Goal: Task Accomplishment & Management: Complete application form

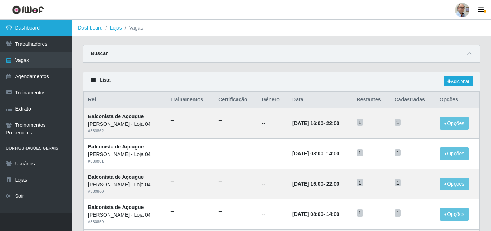
click at [23, 23] on link "Dashboard" at bounding box center [36, 28] width 72 height 16
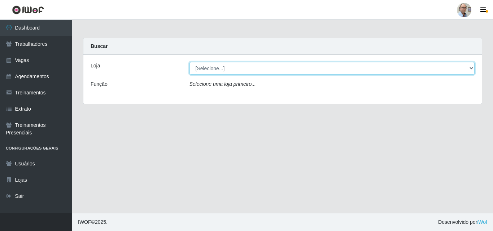
click at [212, 69] on select "[Selecione...] Mar Vermelho - Loja 04" at bounding box center [333, 68] width 286 height 13
select select "251"
click at [190, 62] on select "[Selecione...] Mar Vermelho - Loja 04" at bounding box center [333, 68] width 286 height 13
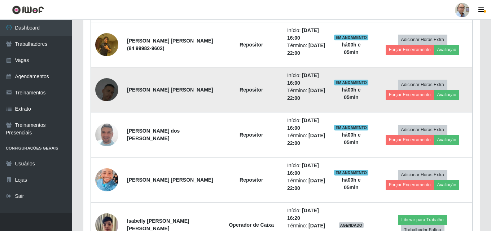
scroll to position [758, 0]
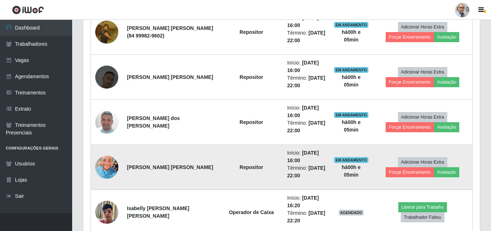
click at [103, 171] on img at bounding box center [106, 167] width 23 height 31
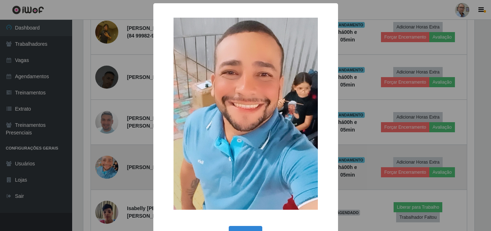
scroll to position [150, 393]
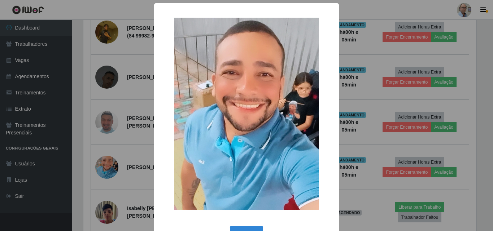
click at [103, 171] on div "× OK Cancel" at bounding box center [246, 115] width 493 height 231
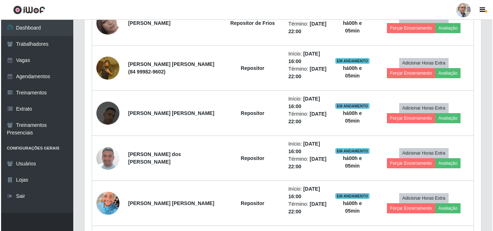
scroll to position [758, 0]
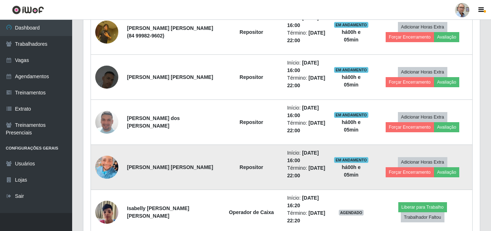
click at [108, 172] on img at bounding box center [106, 167] width 23 height 31
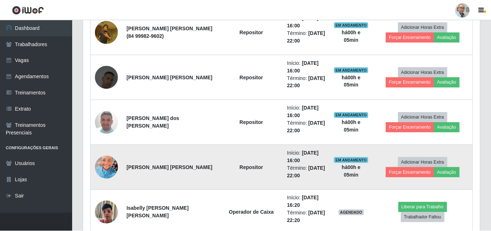
scroll to position [150, 393]
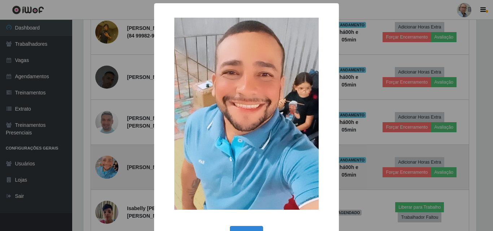
click at [108, 172] on div "× OK Cancel" at bounding box center [246, 115] width 493 height 231
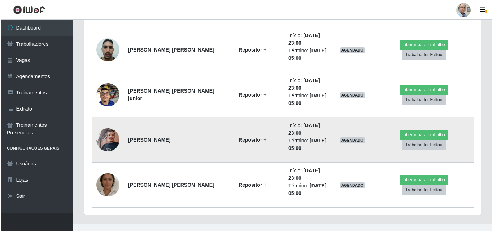
scroll to position [977, 0]
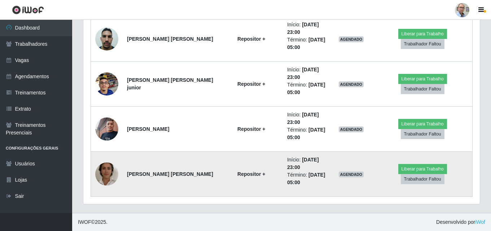
click at [112, 176] on img at bounding box center [106, 174] width 23 height 41
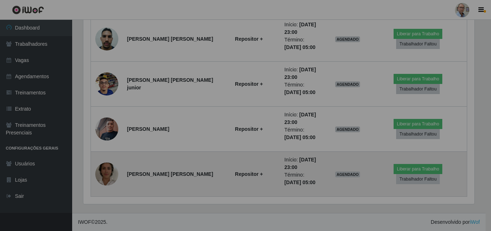
scroll to position [150, 397]
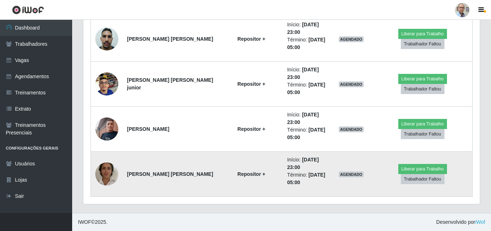
click at [112, 176] on img at bounding box center [106, 174] width 23 height 41
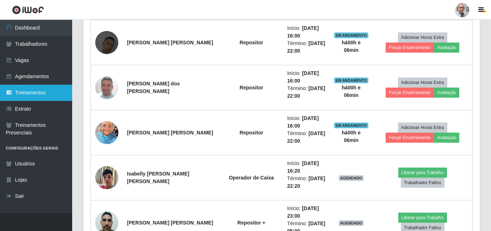
scroll to position [761, 0]
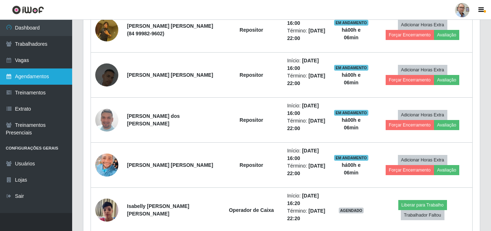
click at [26, 82] on link "Agendamentos" at bounding box center [36, 77] width 72 height 16
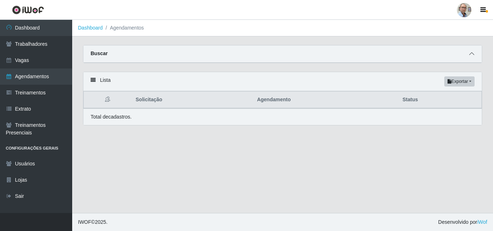
click at [471, 55] on icon at bounding box center [471, 53] width 5 height 5
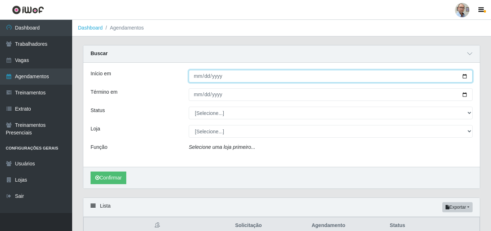
click at [465, 78] on input "Início em" at bounding box center [331, 76] width 284 height 13
type input "[DATE]"
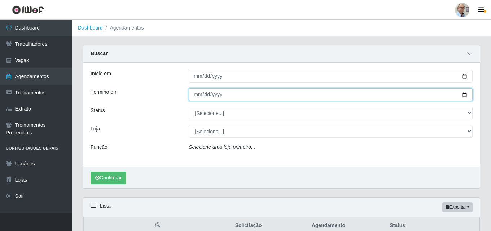
click at [465, 96] on input "Término em" at bounding box center [331, 94] width 284 height 13
type input "[DATE]"
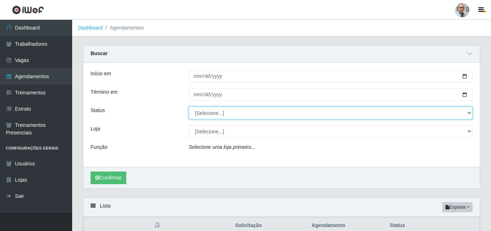
click at [223, 116] on select "[Selecione...] AGENDADO AGUARDANDO LIBERAR EM ANDAMENTO EM REVISÃO FINALIZADO C…" at bounding box center [331, 113] width 284 height 13
select select "AGENDADO"
click at [189, 107] on select "[Selecione...] AGENDADO AGUARDANDO LIBERAR EM ANDAMENTO EM REVISÃO FINALIZADO C…" at bounding box center [331, 113] width 284 height 13
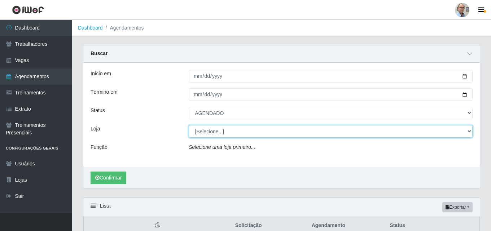
click at [213, 132] on select "[Selecione...] Mar Vermelho - Loja 04" at bounding box center [331, 131] width 284 height 13
click at [189, 126] on select "[Selecione...] Mar Vermelho - Loja 04" at bounding box center [331, 131] width 284 height 13
click at [208, 131] on select "[Selecione...] Mar Vermelho - Loja 04" at bounding box center [331, 131] width 284 height 13
select select "251"
click at [189, 126] on select "[Selecione...] Mar Vermelho - Loja 04" at bounding box center [331, 131] width 284 height 13
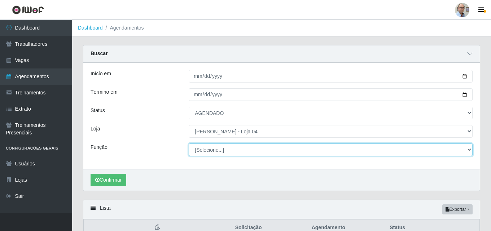
click at [245, 147] on select "[Selecione...] ASG ASG + ASG ++ Auxiliar de Depósito Auxiliar de Depósito + Aux…" at bounding box center [331, 150] width 284 height 13
select select "123"
click at [189, 144] on select "[Selecione...] ASG ASG + ASG ++ Auxiliar de Depósito Auxiliar de Depósito + Aux…" at bounding box center [331, 150] width 284 height 13
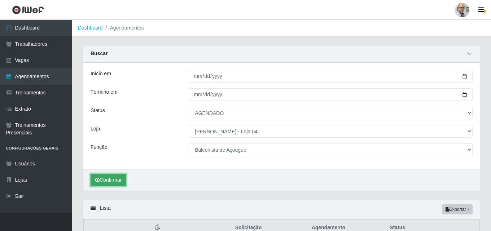
click at [114, 183] on button "Confirmar" at bounding box center [109, 180] width 36 height 13
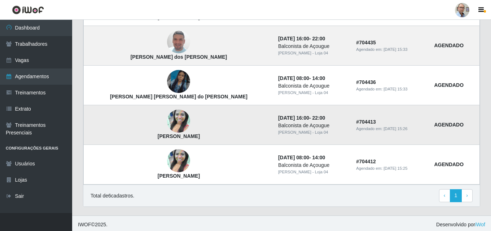
scroll to position [293, 0]
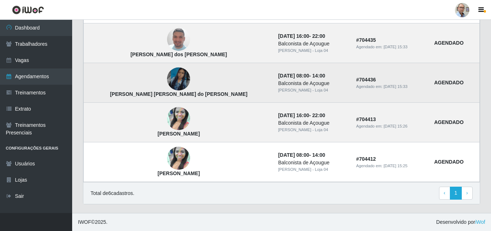
click at [167, 83] on img at bounding box center [178, 79] width 23 height 41
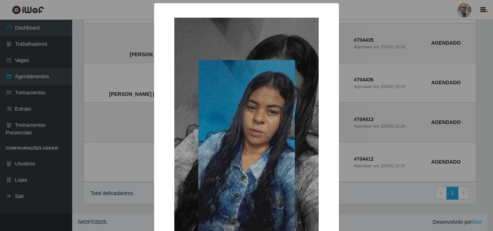
click at [114, 122] on div "× [PERSON_NAME] [PERSON_NAME] do [PERSON_NAME] OK Cancel" at bounding box center [246, 115] width 493 height 231
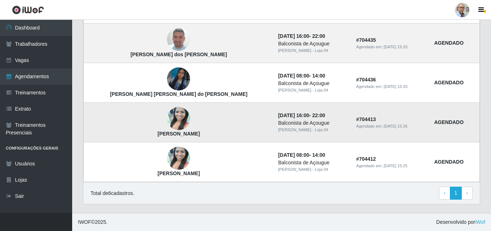
click at [167, 122] on img at bounding box center [178, 119] width 23 height 41
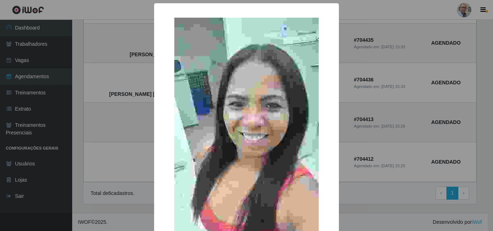
click at [126, 118] on div "× [PERSON_NAME] Lima OK Cancel" at bounding box center [246, 115] width 493 height 231
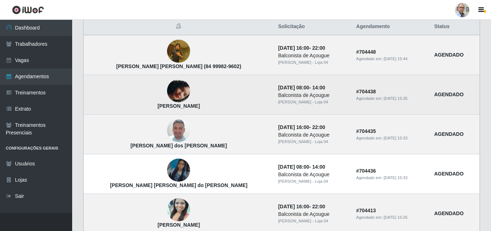
scroll to position [185, 0]
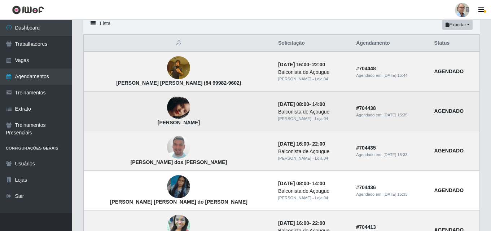
click at [167, 104] on img at bounding box center [178, 107] width 23 height 41
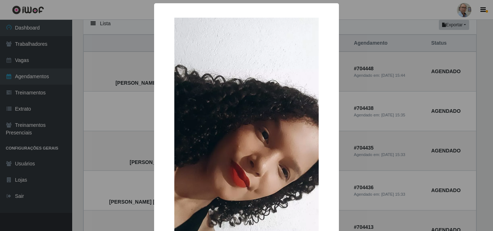
click at [121, 105] on div "× [PERSON_NAME] OK Cancel" at bounding box center [246, 115] width 493 height 231
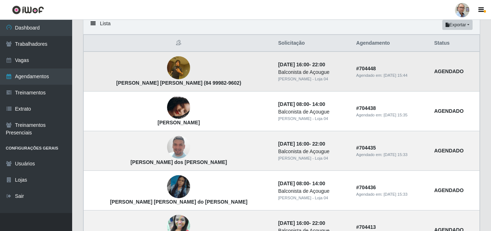
click at [167, 65] on img at bounding box center [178, 68] width 23 height 31
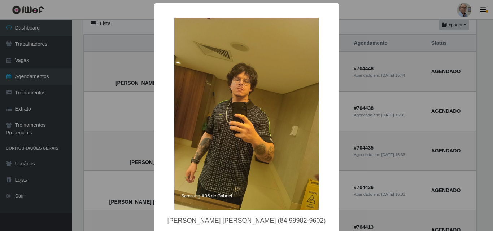
click at [110, 108] on div "× [PERSON_NAME] [PERSON_NAME] (84 99982-9602) OK Cancel" at bounding box center [246, 115] width 493 height 231
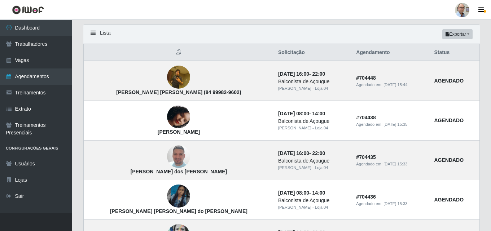
scroll to position [149, 0]
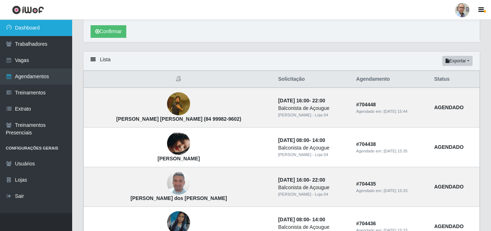
click at [28, 25] on link "Dashboard" at bounding box center [36, 28] width 72 height 16
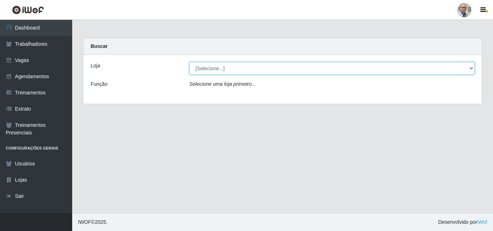
click at [213, 63] on select "[Selecione...] Mar Vermelho - Loja 04" at bounding box center [333, 68] width 286 height 13
select select "251"
click at [190, 62] on select "[Selecione...] Mar Vermelho - Loja 04" at bounding box center [333, 68] width 286 height 13
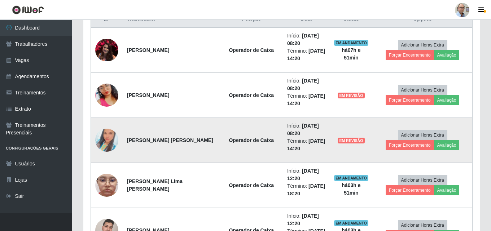
scroll to position [253, 0]
